Goal: Information Seeking & Learning: Learn about a topic

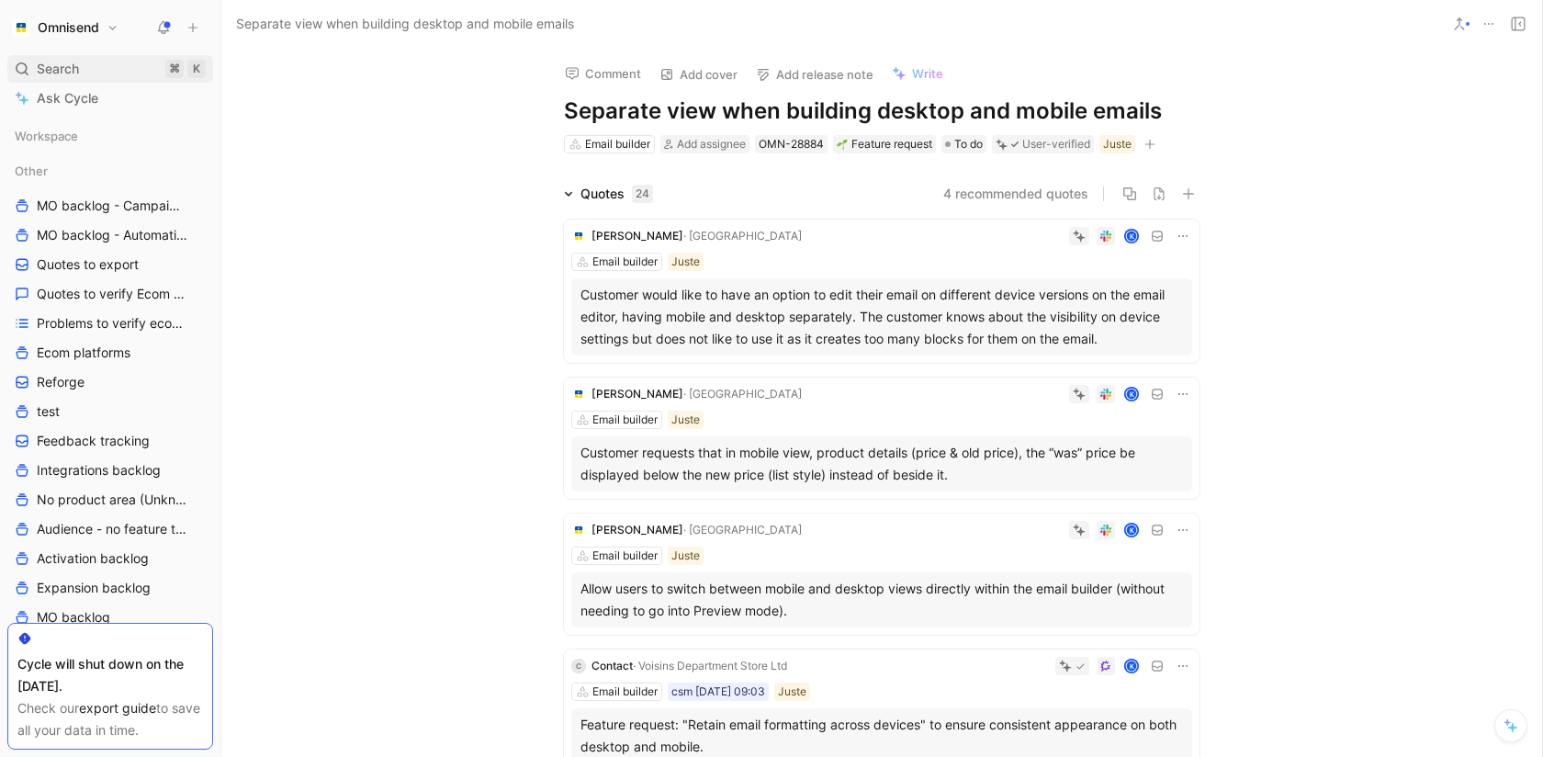
click at [101, 65] on div "Search ⌘ K" at bounding box center [110, 69] width 206 height 28
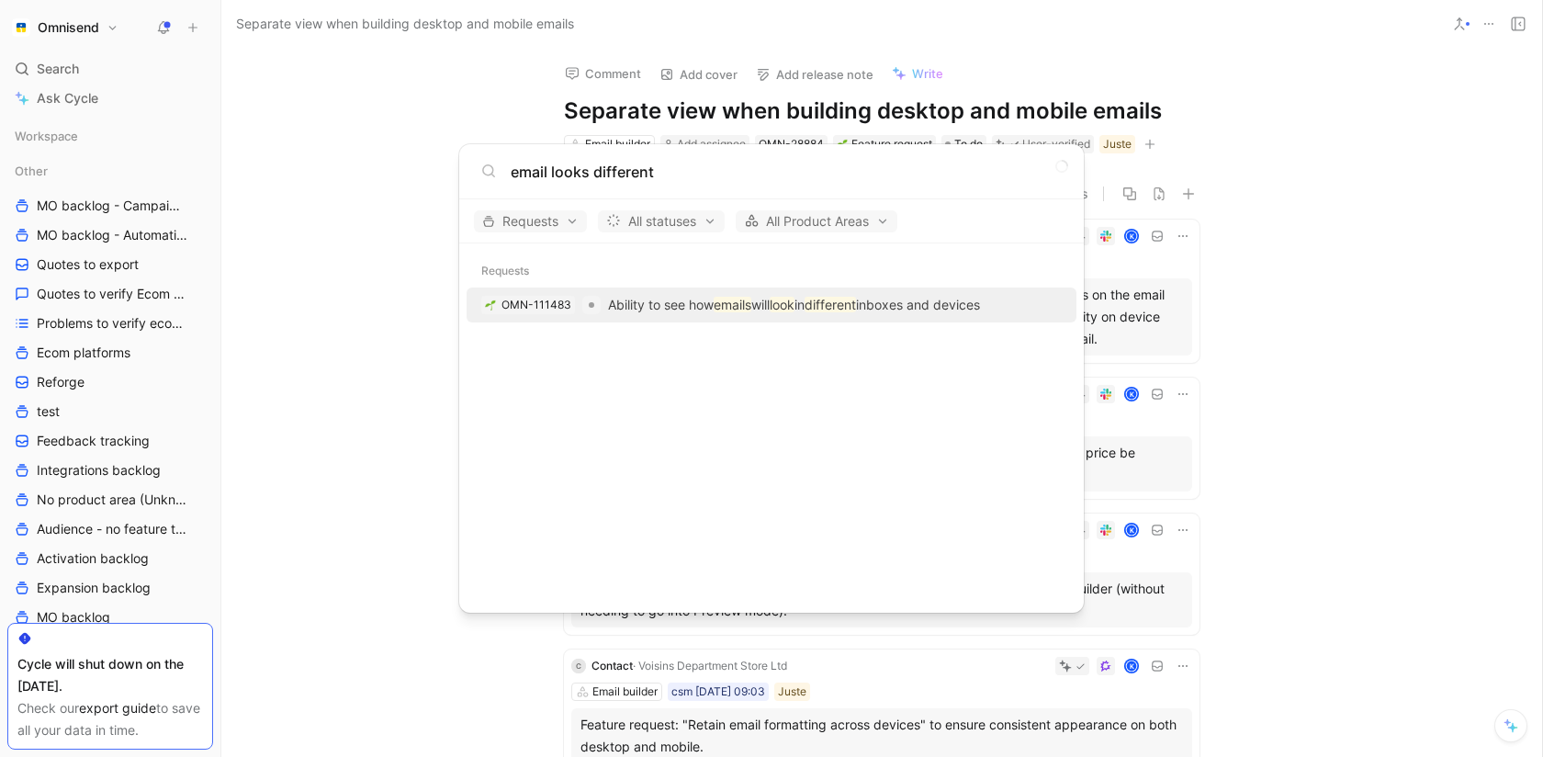
type input "email looks different"
click at [669, 296] on p "Ability to see how emails will look in different inboxes and devices" at bounding box center [794, 305] width 372 height 22
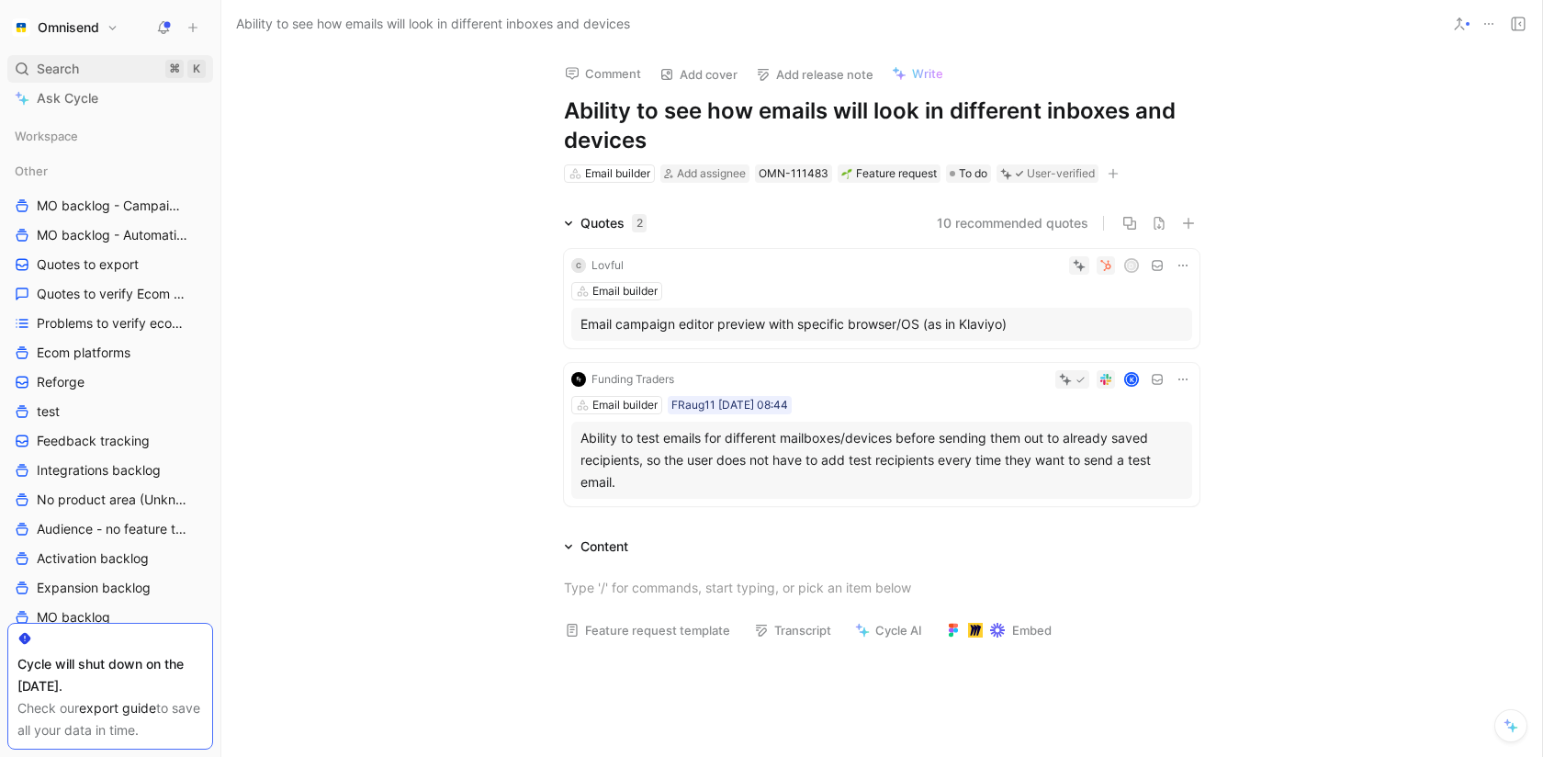
click at [71, 68] on span "Search" at bounding box center [58, 69] width 42 height 22
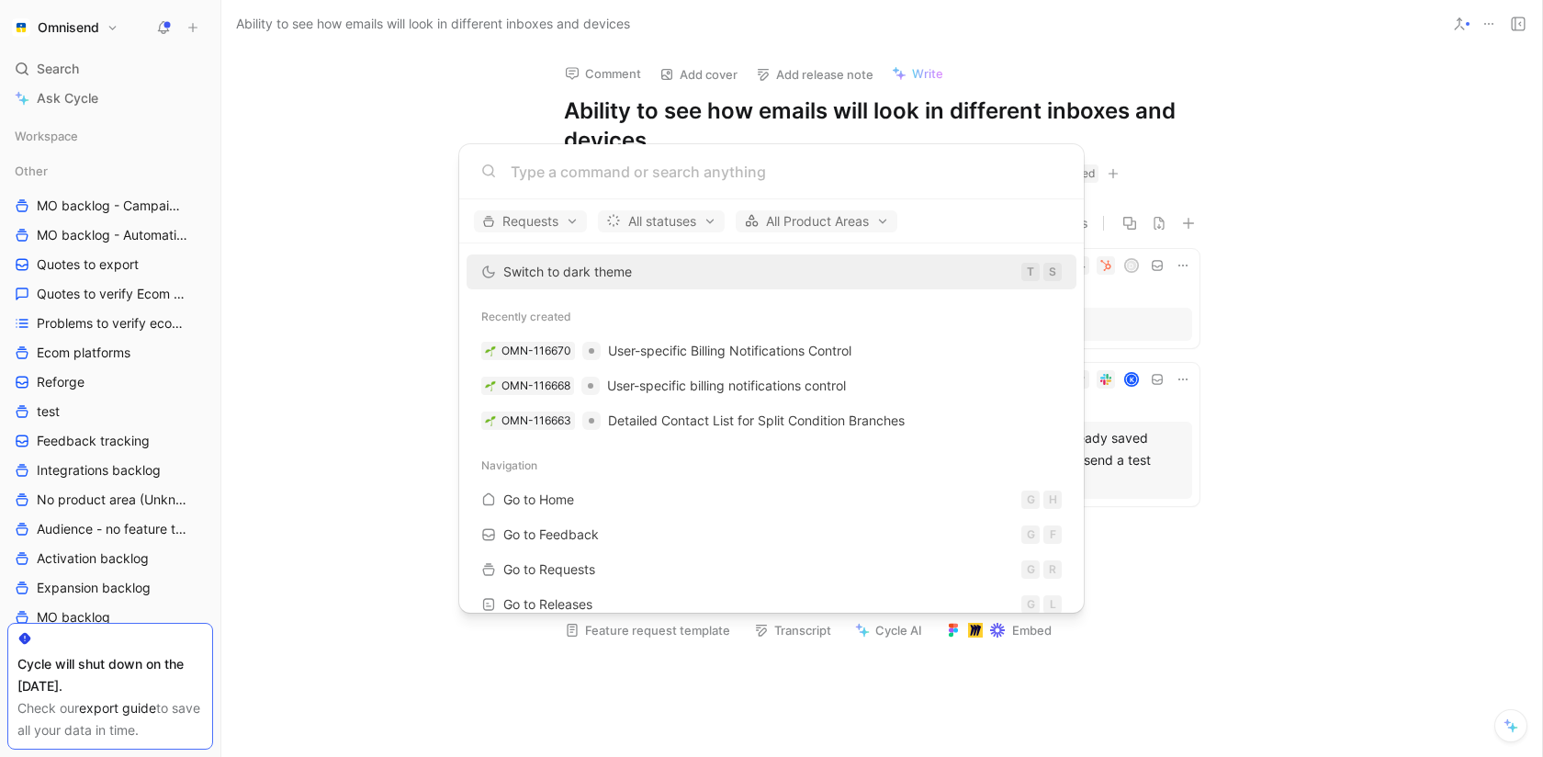
click at [394, 441] on body "Omnisend Search ⌘ K Ask Cycle Workspace Other MO backlog - Campaigns MO backlog…" at bounding box center [771, 378] width 1543 height 757
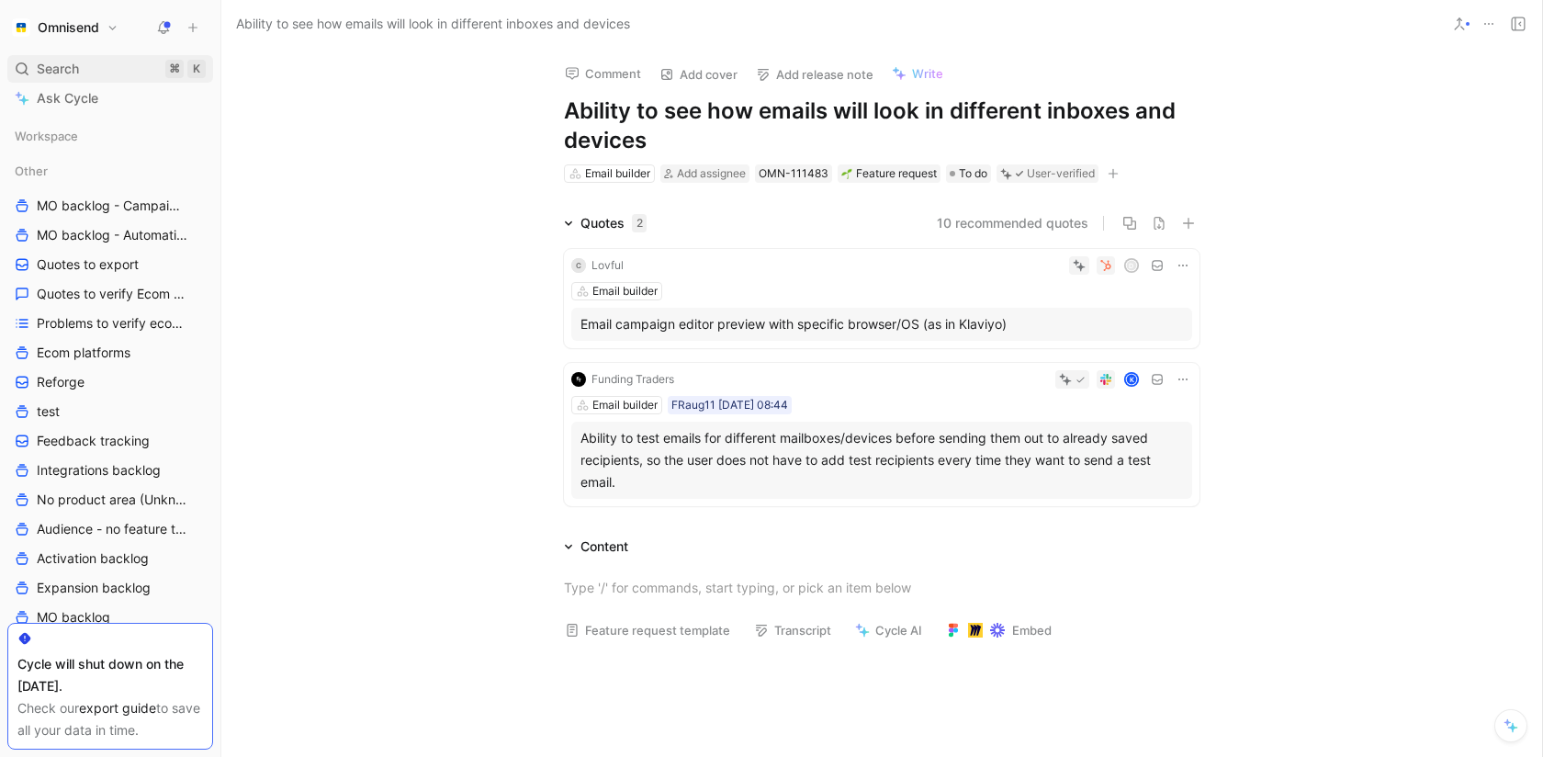
click at [80, 67] on div "Search ⌘ K" at bounding box center [110, 69] width 206 height 28
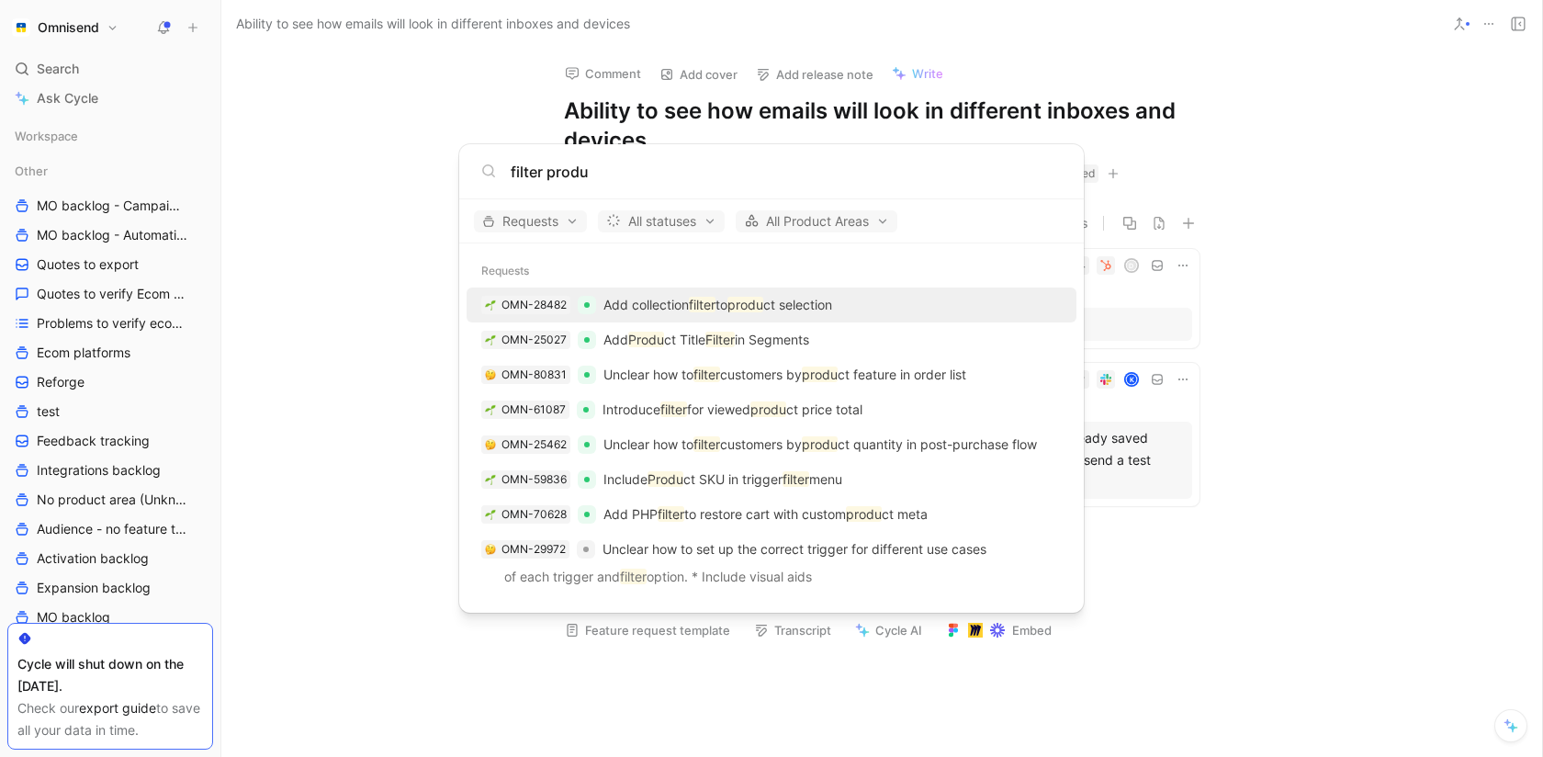
type input "filter produ"
click at [929, 309] on div "OMN-28482 Add collection filter to produ ct selection" at bounding box center [771, 304] width 599 height 33
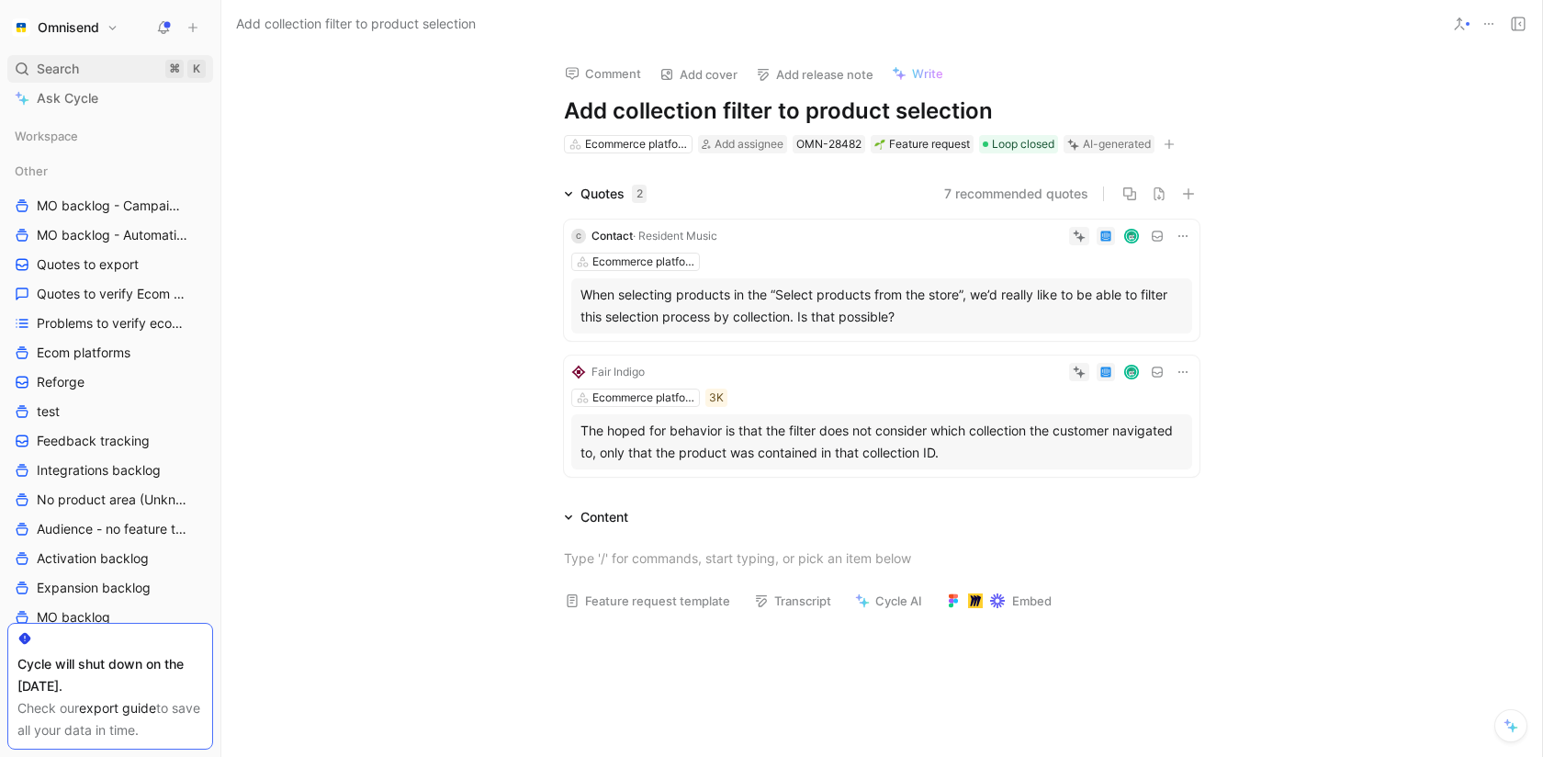
click at [74, 61] on span "Search" at bounding box center [58, 69] width 42 height 22
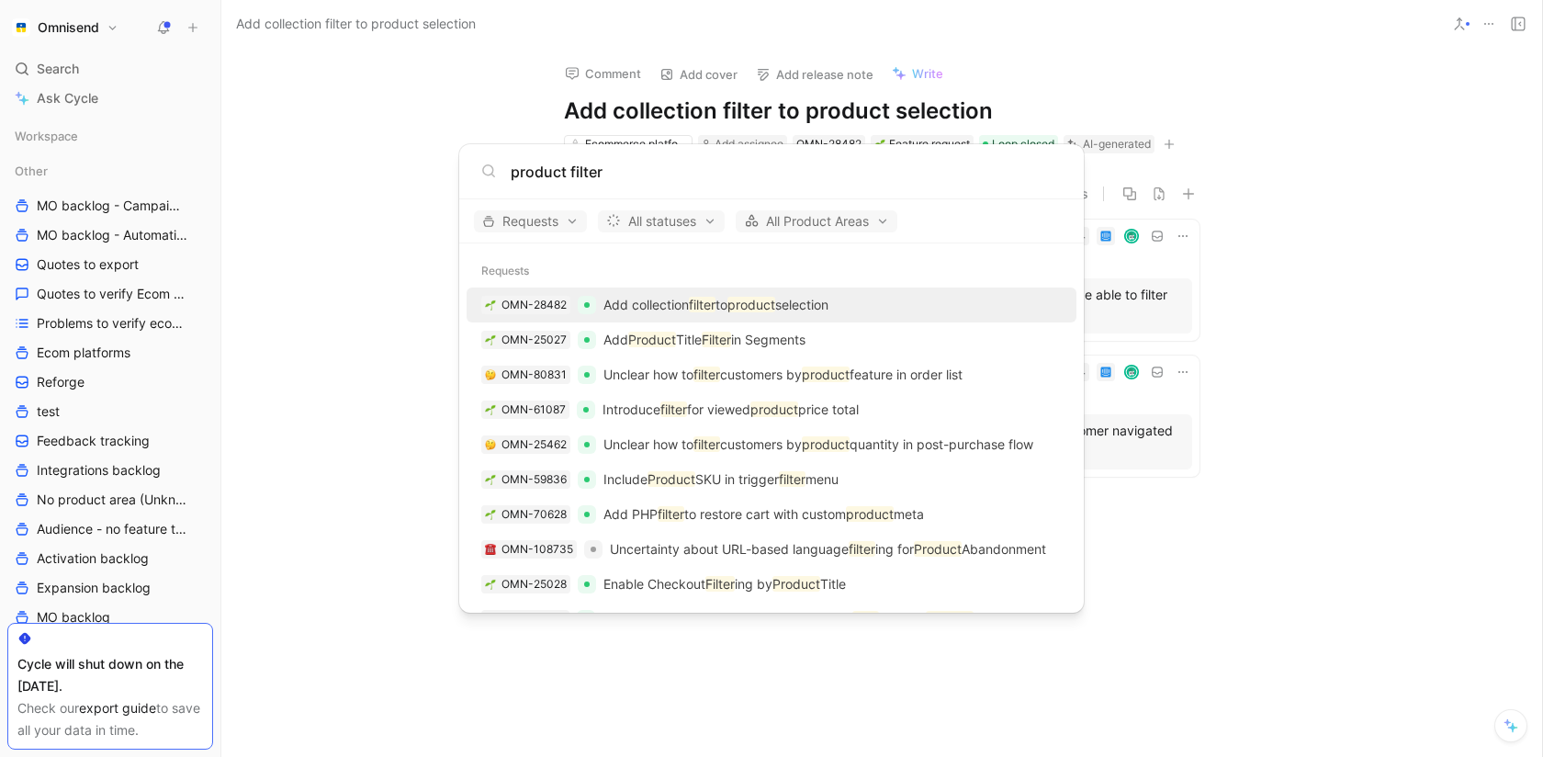
type input "product filter"
click at [98, 287] on body "Omnisend Search ⌘ K Ask Cycle Workspace Other MO backlog - Campaigns MO backlog…" at bounding box center [771, 378] width 1543 height 757
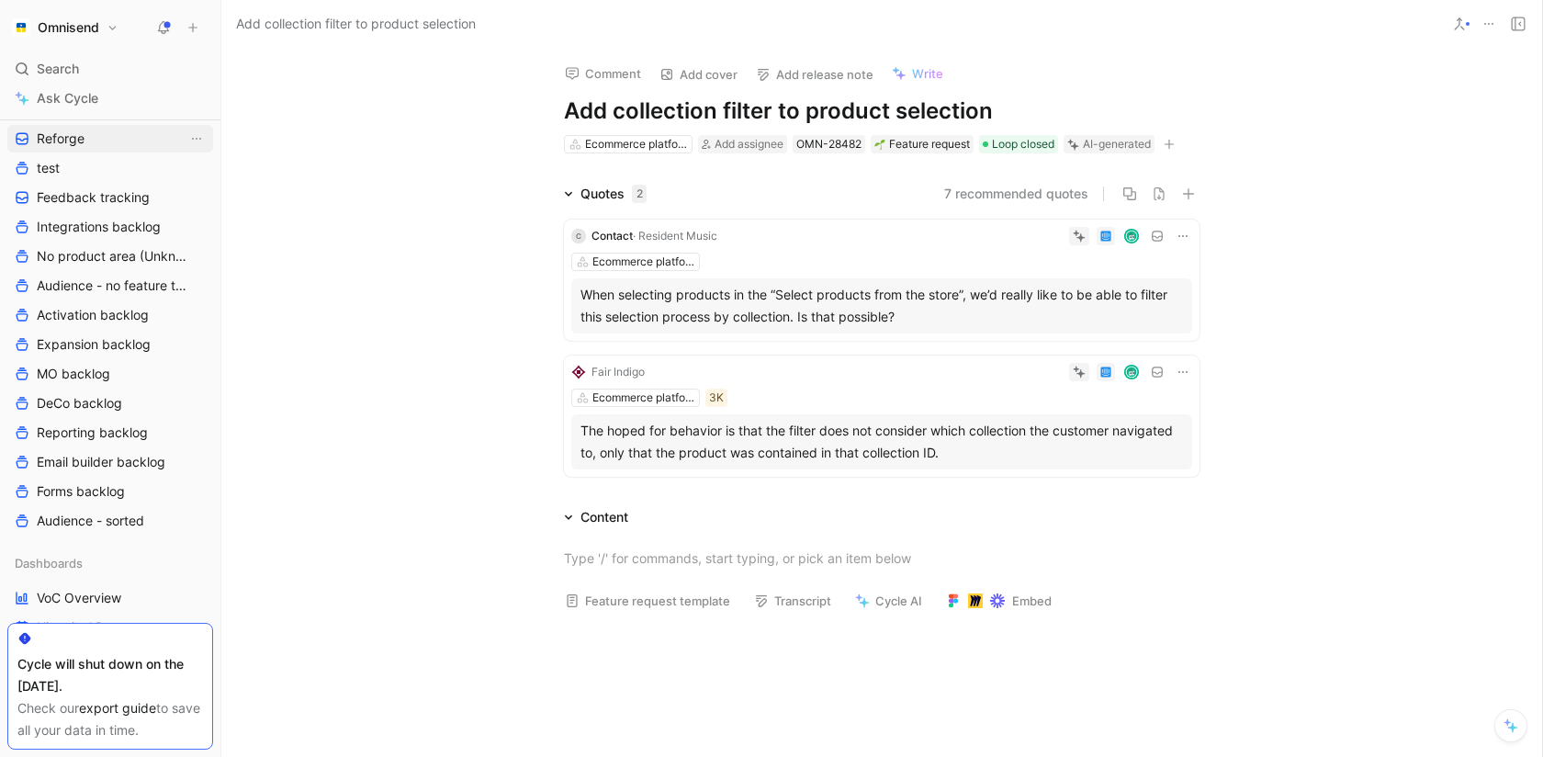
scroll to position [252, 0]
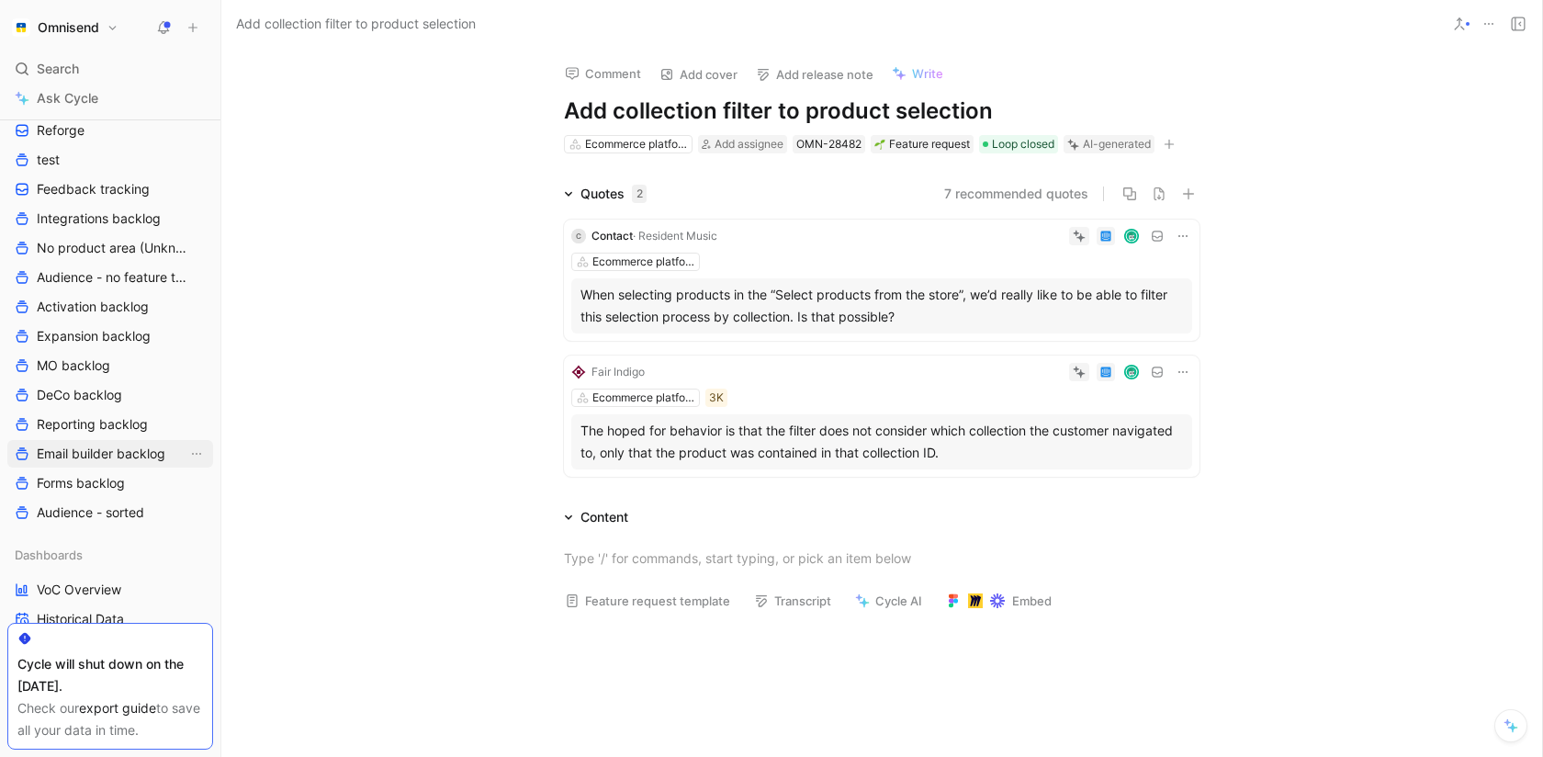
click at [87, 455] on span "Email builder backlog" at bounding box center [101, 453] width 129 height 18
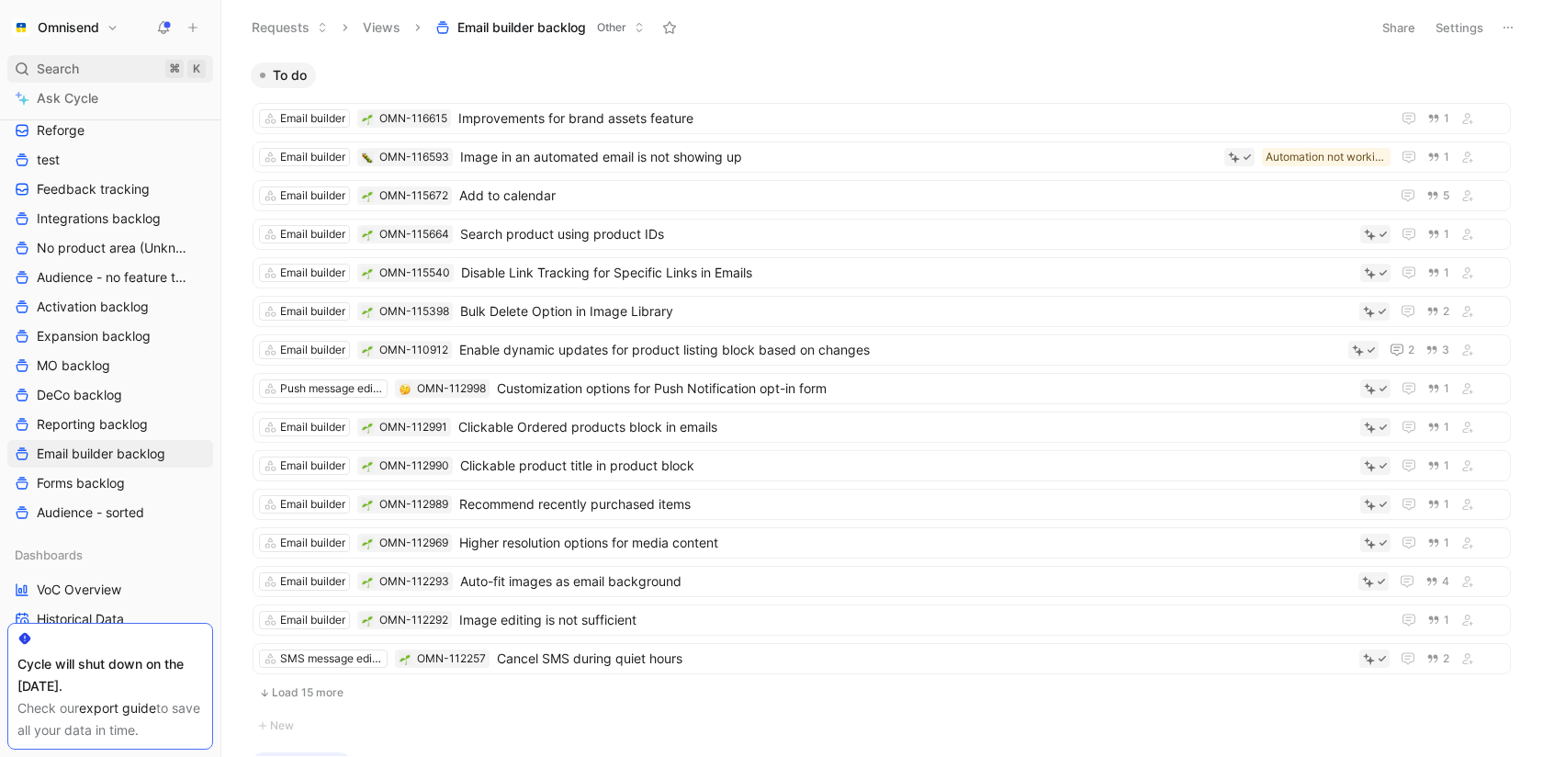
click at [73, 55] on div "Search ⌘ K" at bounding box center [110, 69] width 206 height 28
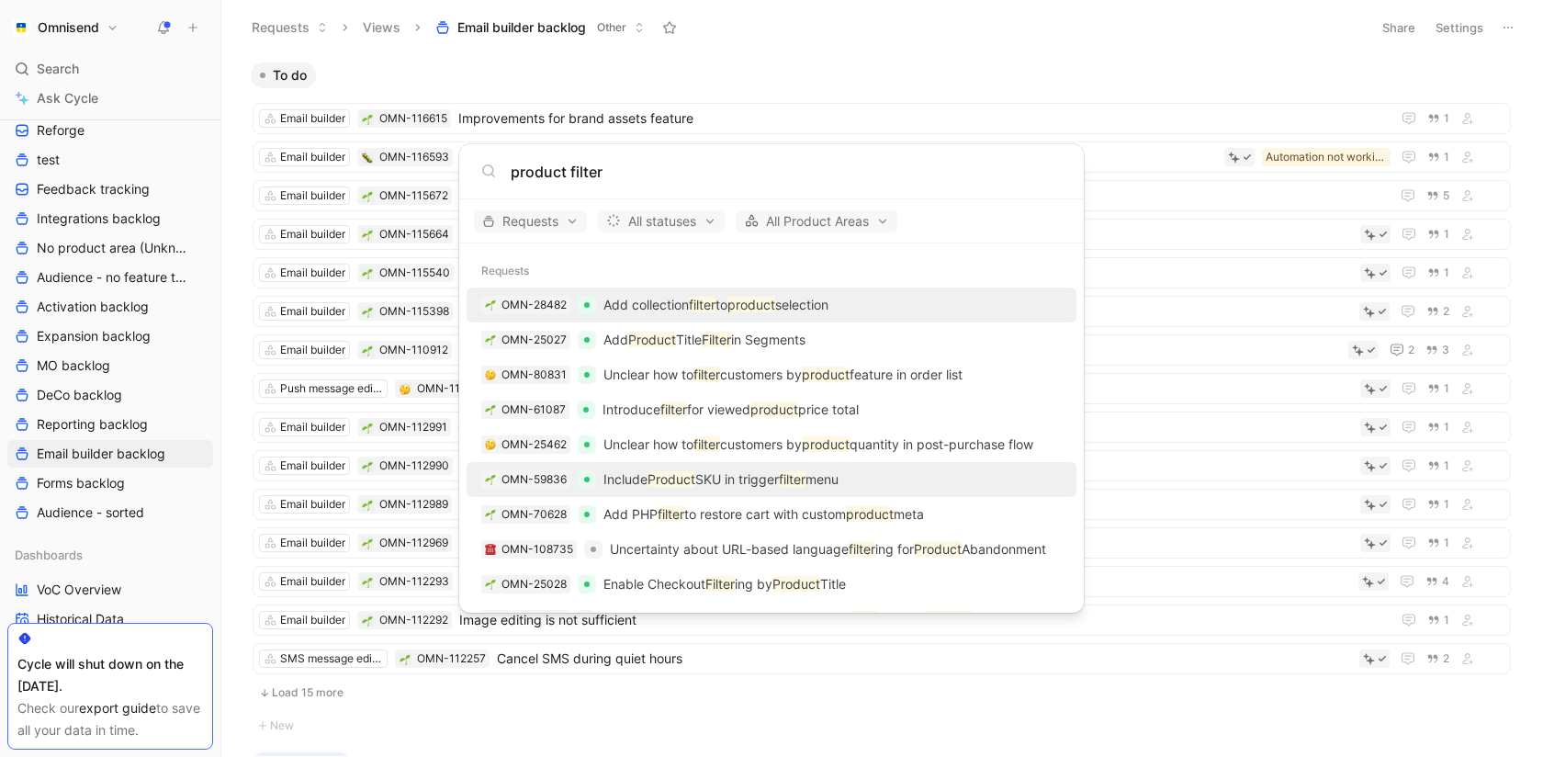
type input "product filter"
click at [1017, 481] on div "OMN-59836 Include Product SKU in trigger filter menu" at bounding box center [771, 479] width 599 height 33
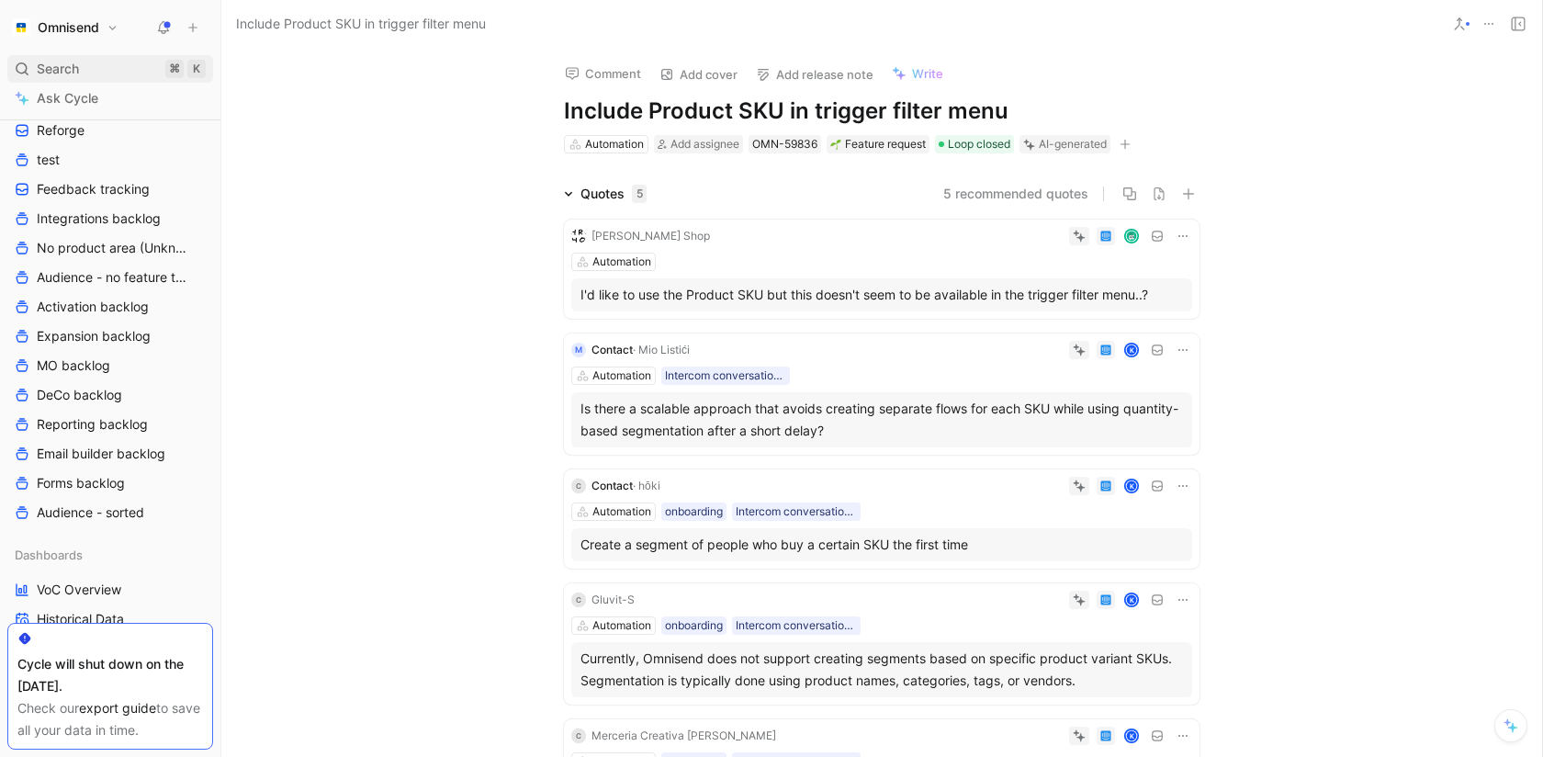
click at [67, 62] on span "Search" at bounding box center [58, 69] width 42 height 22
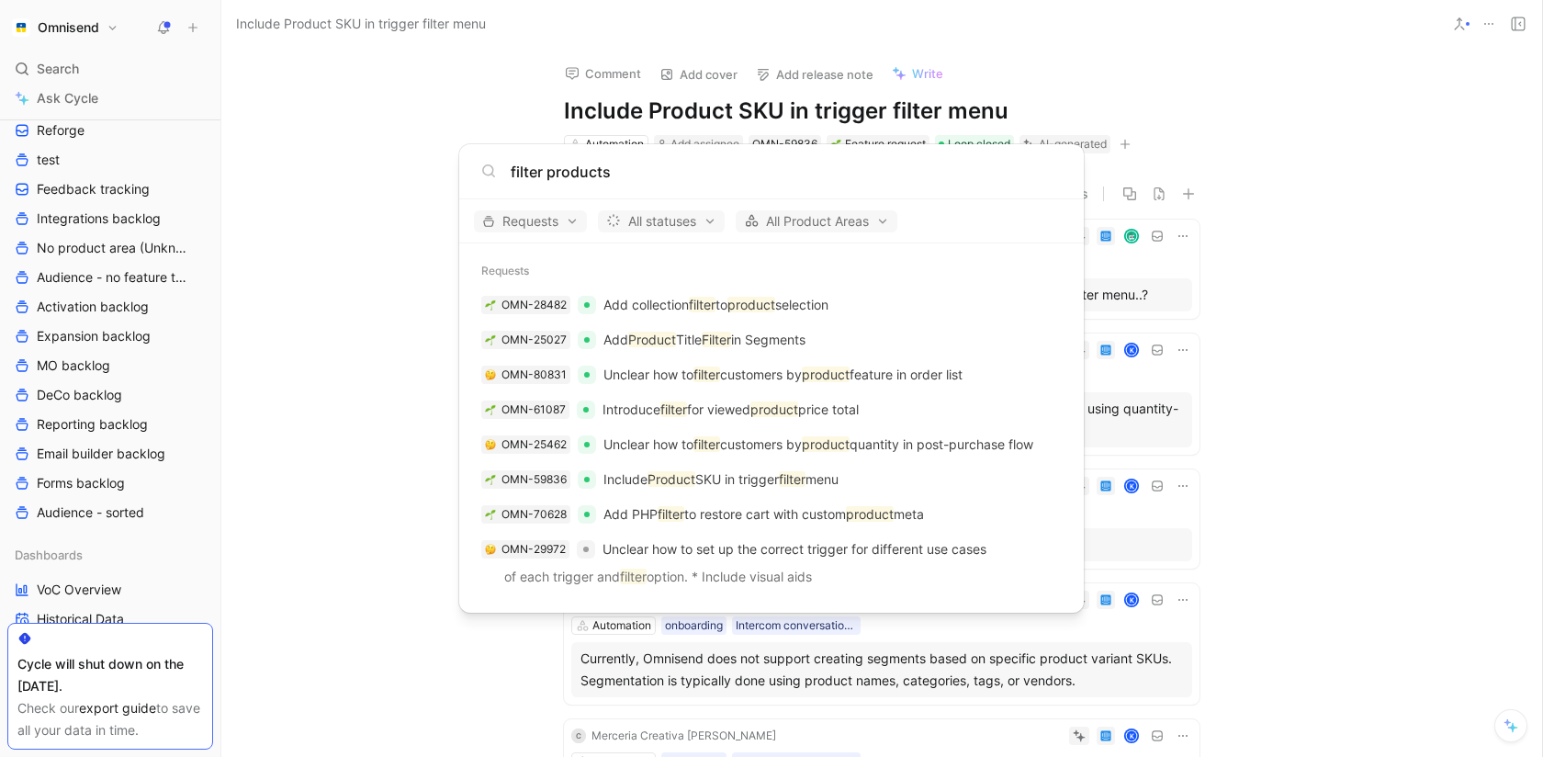
type input "filter products"
